Goal: Navigation & Orientation: Find specific page/section

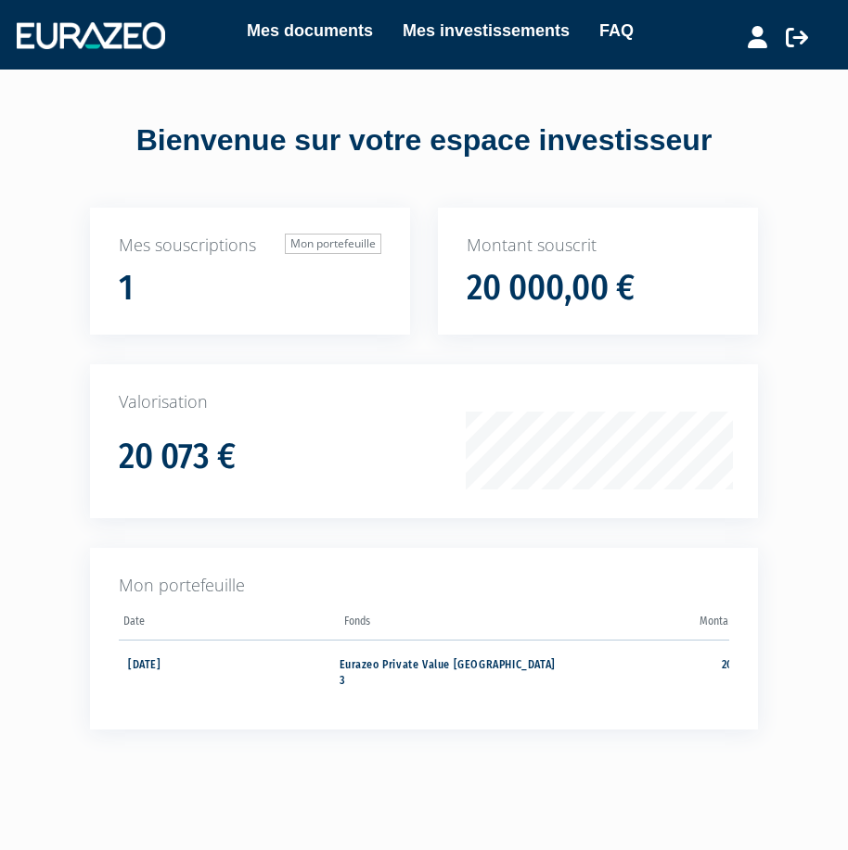
click at [813, 234] on div "Mes souscriptions Mon portefeuille 1 Montant souscrit 20 000,00 € 20 073 €" at bounding box center [424, 502] width 848 height 589
click at [292, 26] on link "Mes documents" at bounding box center [310, 31] width 126 height 26
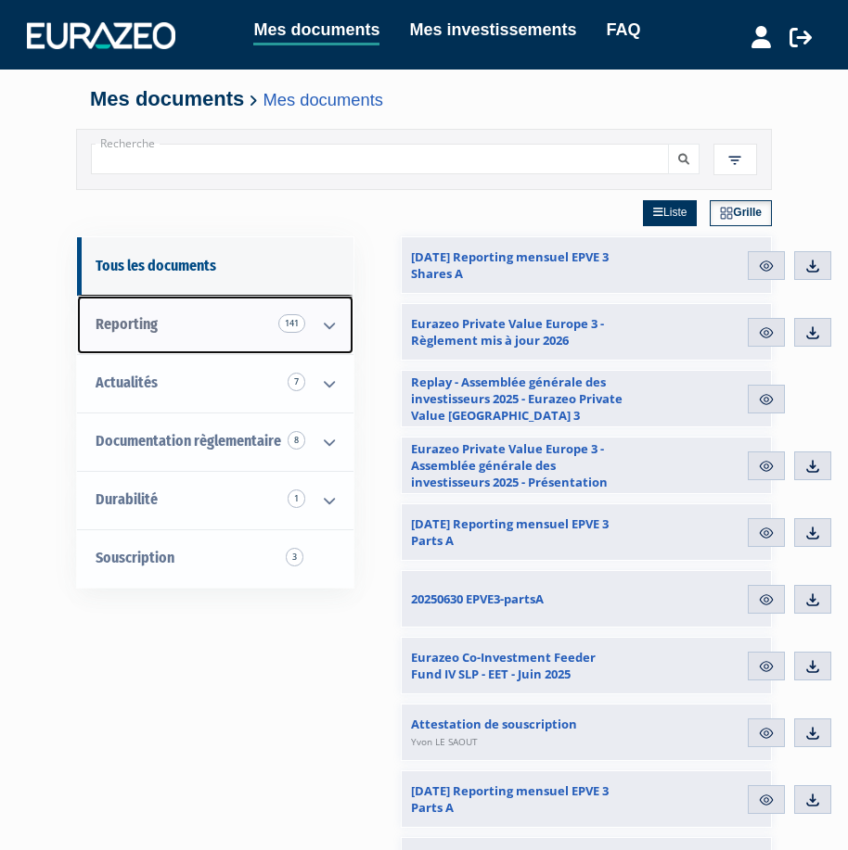
click at [141, 323] on span "Reporting 141" at bounding box center [127, 324] width 62 height 18
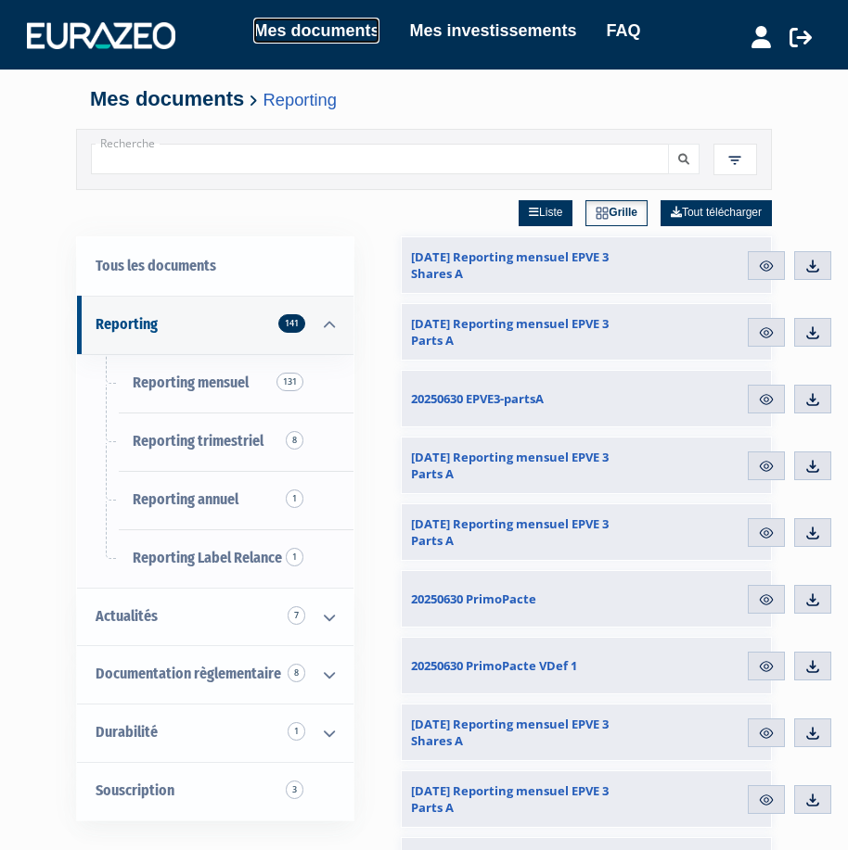
click at [355, 32] on link "Mes documents" at bounding box center [316, 31] width 126 height 26
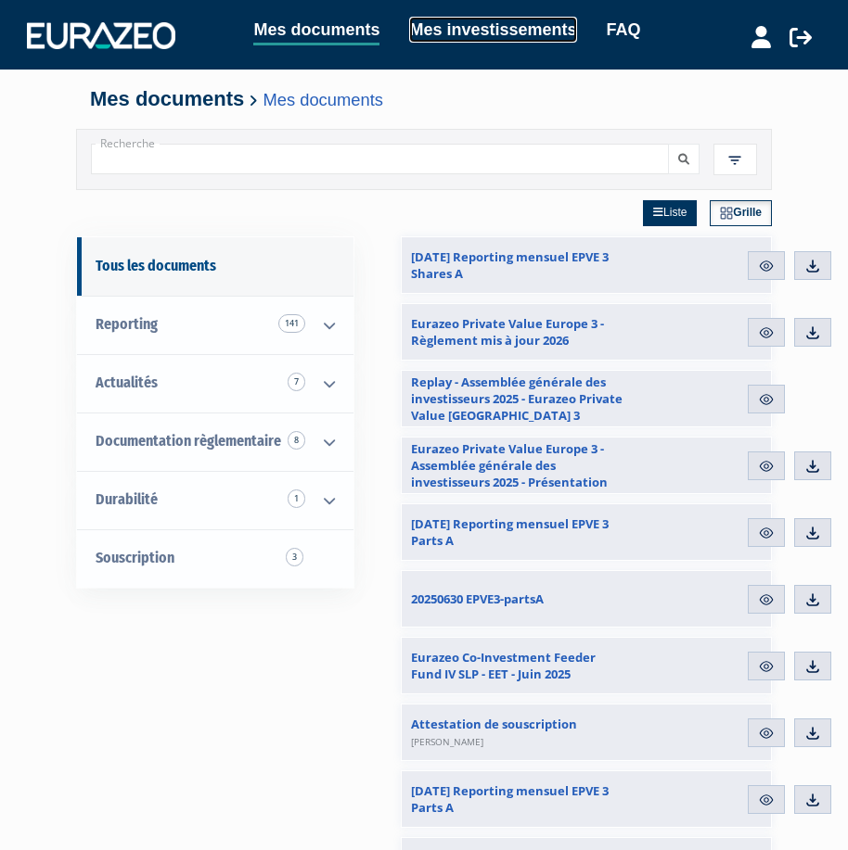
click at [504, 32] on link "Mes investissements" at bounding box center [492, 30] width 167 height 26
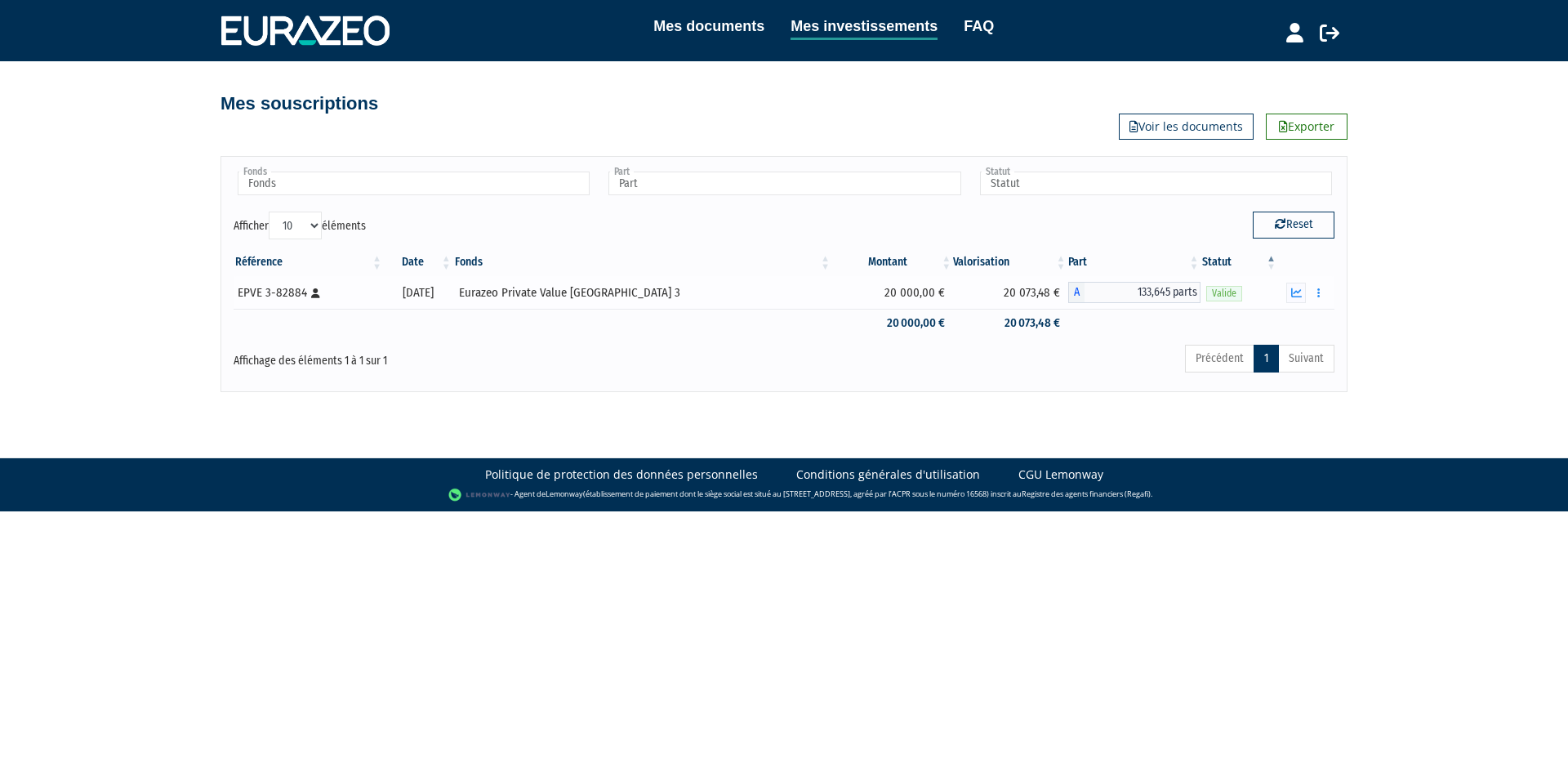
click at [274, 296] on div "EPVE 3-82884 [Français] Personne physique" at bounding box center [307, 293] width 140 height 17
click at [732, 28] on link "Mes documents" at bounding box center [709, 26] width 111 height 23
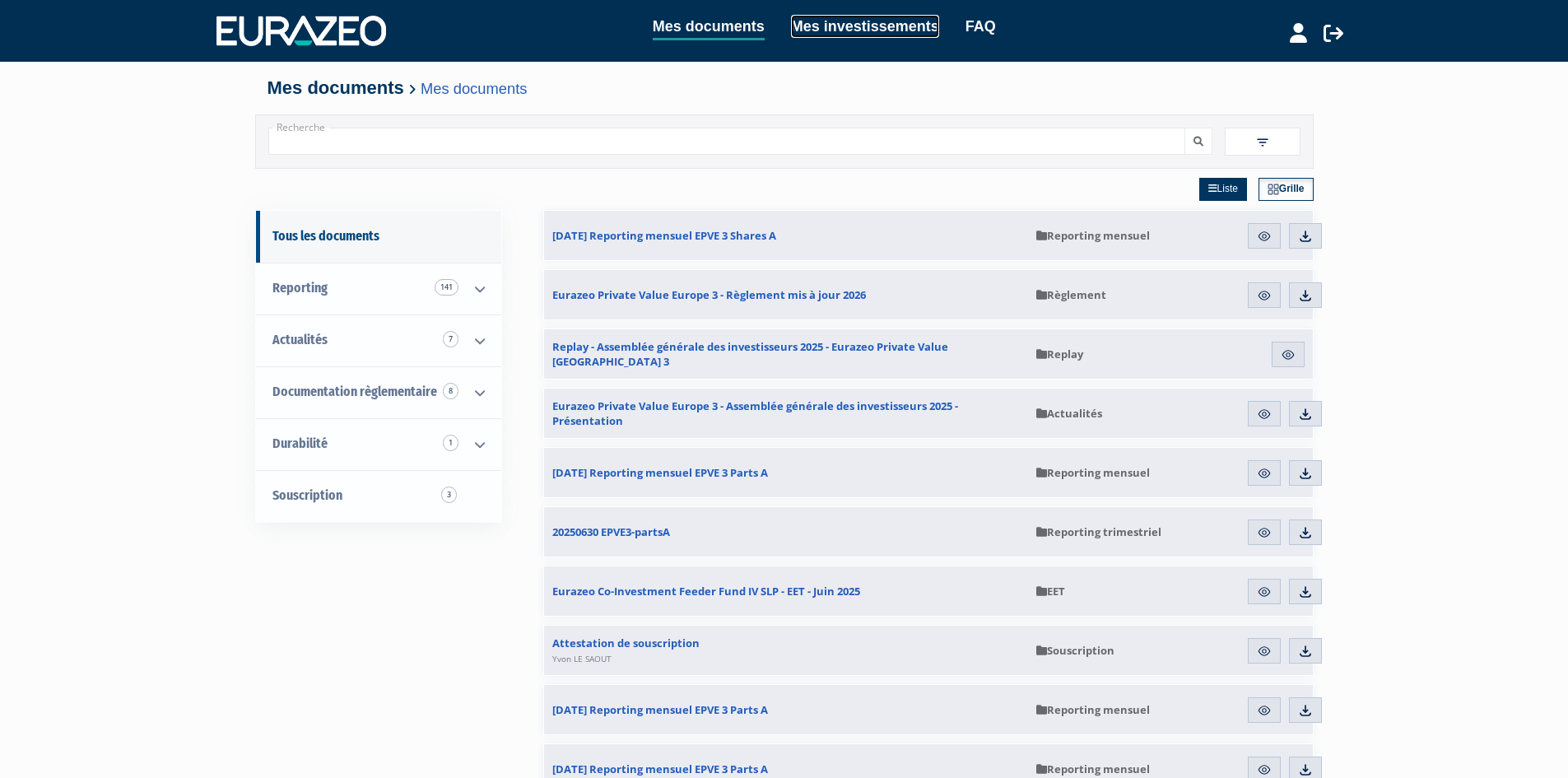
click at [899, 28] on link "Mes investissements" at bounding box center [865, 27] width 148 height 23
